Goal: Task Accomplishment & Management: Use online tool/utility

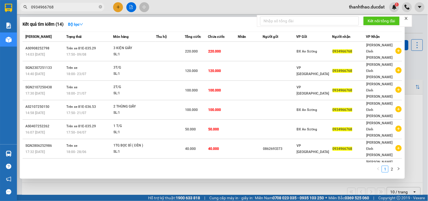
click at [63, 8] on input "0934966768" at bounding box center [64, 7] width 67 height 6
type input "0"
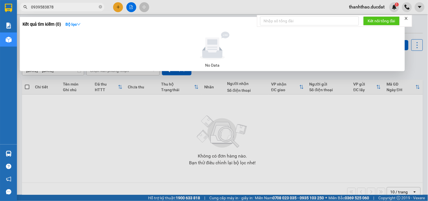
click at [85, 8] on input "0939583878" at bounding box center [64, 7] width 67 height 6
type input "0"
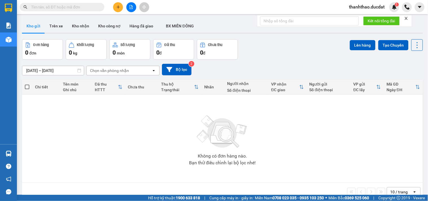
click at [86, 7] on input "text" at bounding box center [64, 7] width 67 height 6
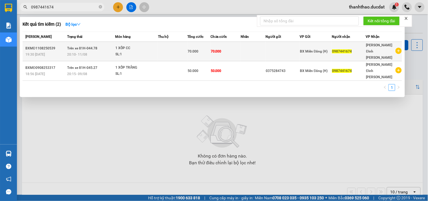
type input "0987441674"
click at [188, 48] on td "70.000" at bounding box center [198, 51] width 23 height 19
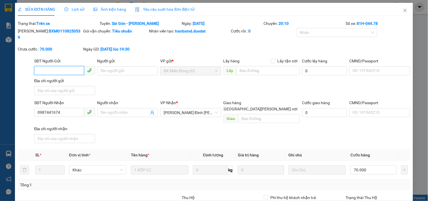
type input "0987441674"
type input "70.000"
drag, startPoint x: 62, startPoint y: 109, endPoint x: 37, endPoint y: 110, distance: 25.4
click at [37, 110] on input "0987441674" at bounding box center [59, 112] width 50 height 9
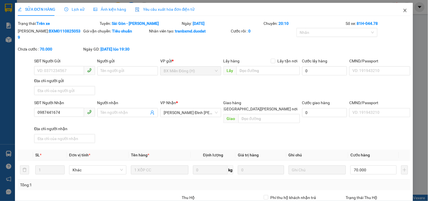
click at [403, 12] on icon "close" at bounding box center [404, 10] width 3 height 3
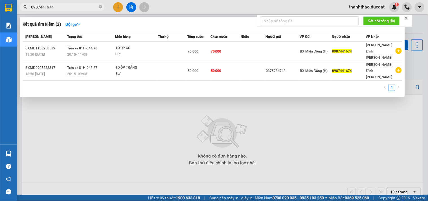
click at [81, 6] on input "0987441674" at bounding box center [64, 7] width 67 height 6
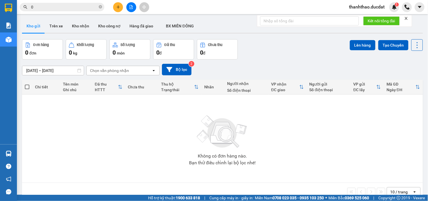
paste input "978477491"
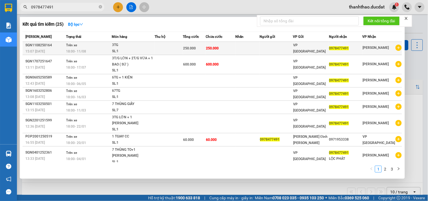
type input "0978477491"
click at [216, 52] on td "250.000" at bounding box center [221, 48] width 30 height 13
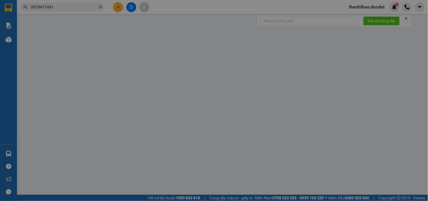
type input "0978477491"
type input "250.000"
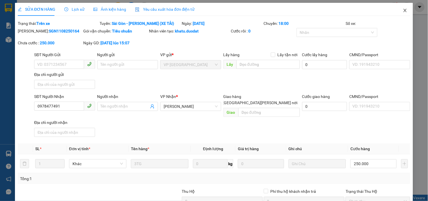
click at [402, 7] on span "Close" at bounding box center [405, 11] width 16 height 16
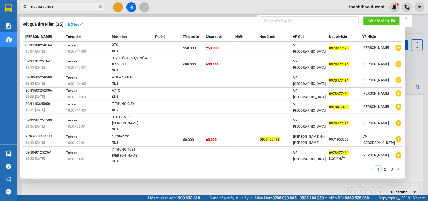
click at [59, 10] on input "0978477491" at bounding box center [64, 7] width 67 height 6
